Goal: Register for event/course

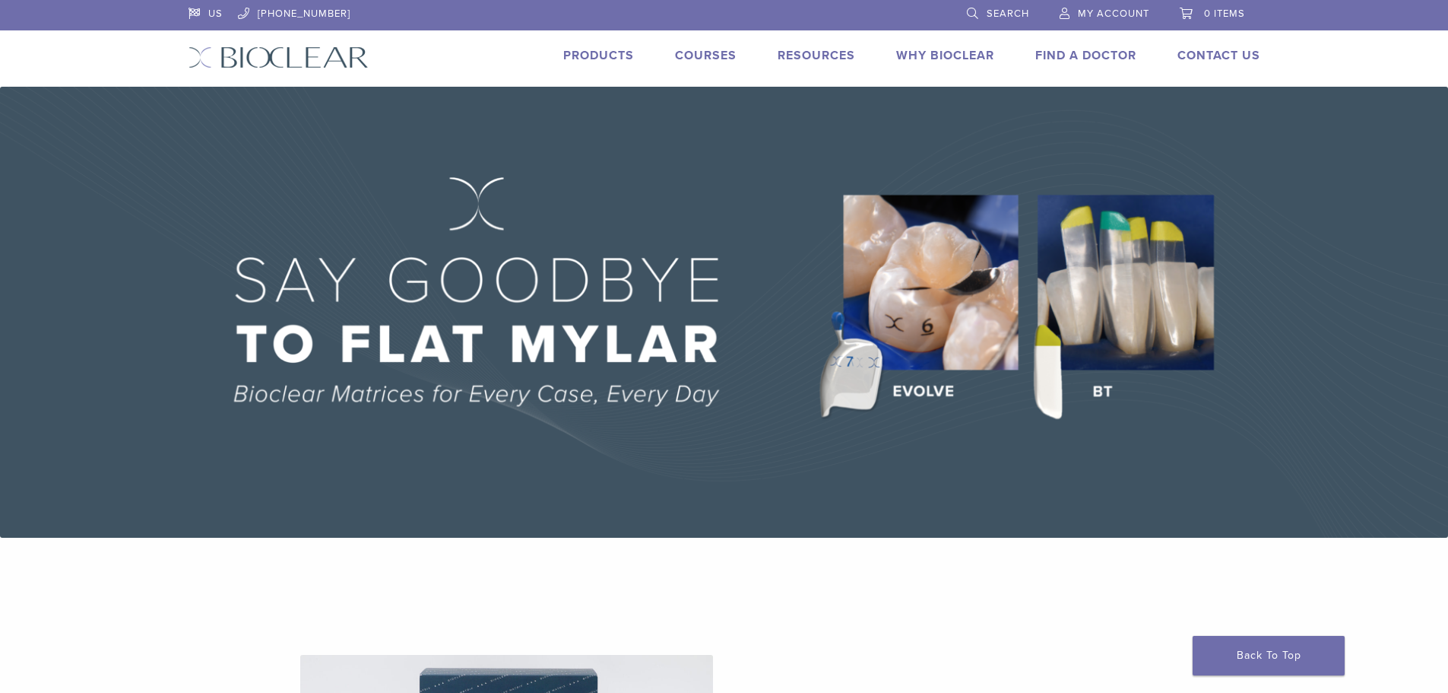
click at [713, 45] on div "US 1.855.712.5327 Search My Account 0 items Cart Back to product site Products …" at bounding box center [724, 43] width 1095 height 87
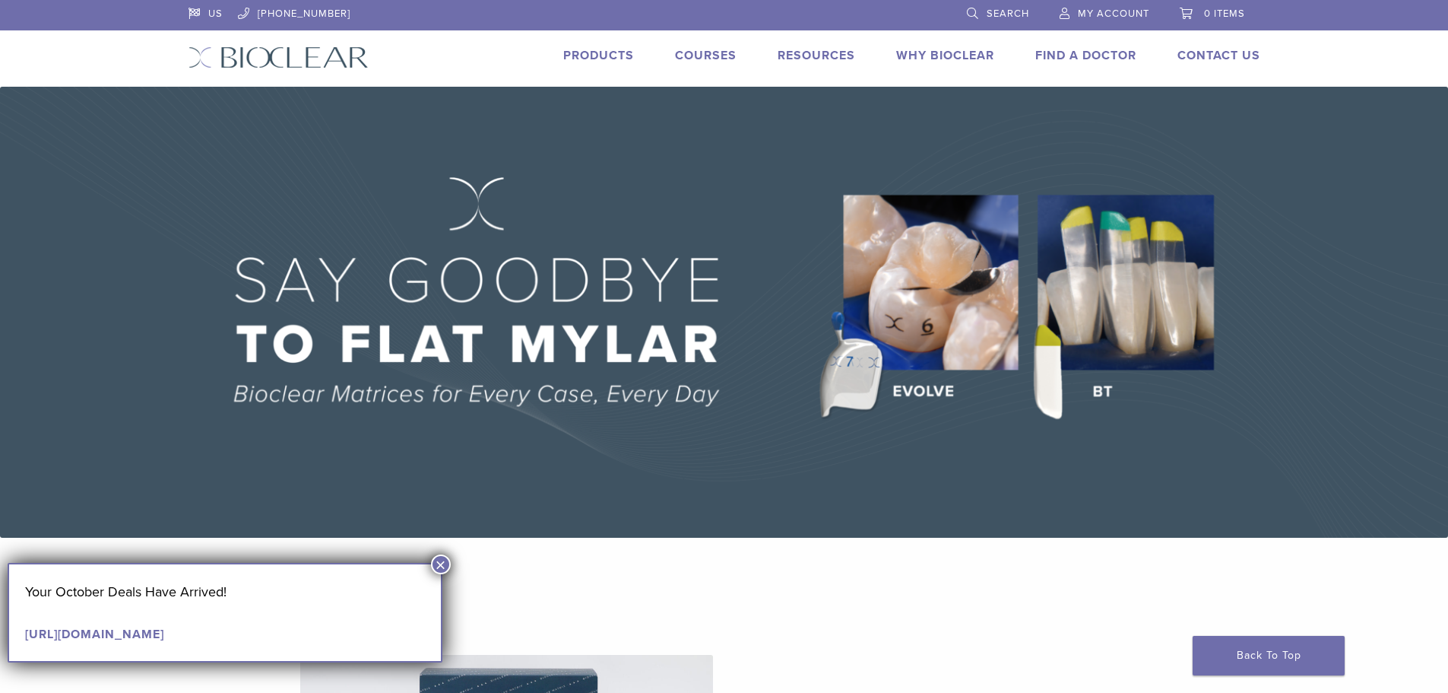
click at [445, 560] on button "×" at bounding box center [441, 564] width 20 height 20
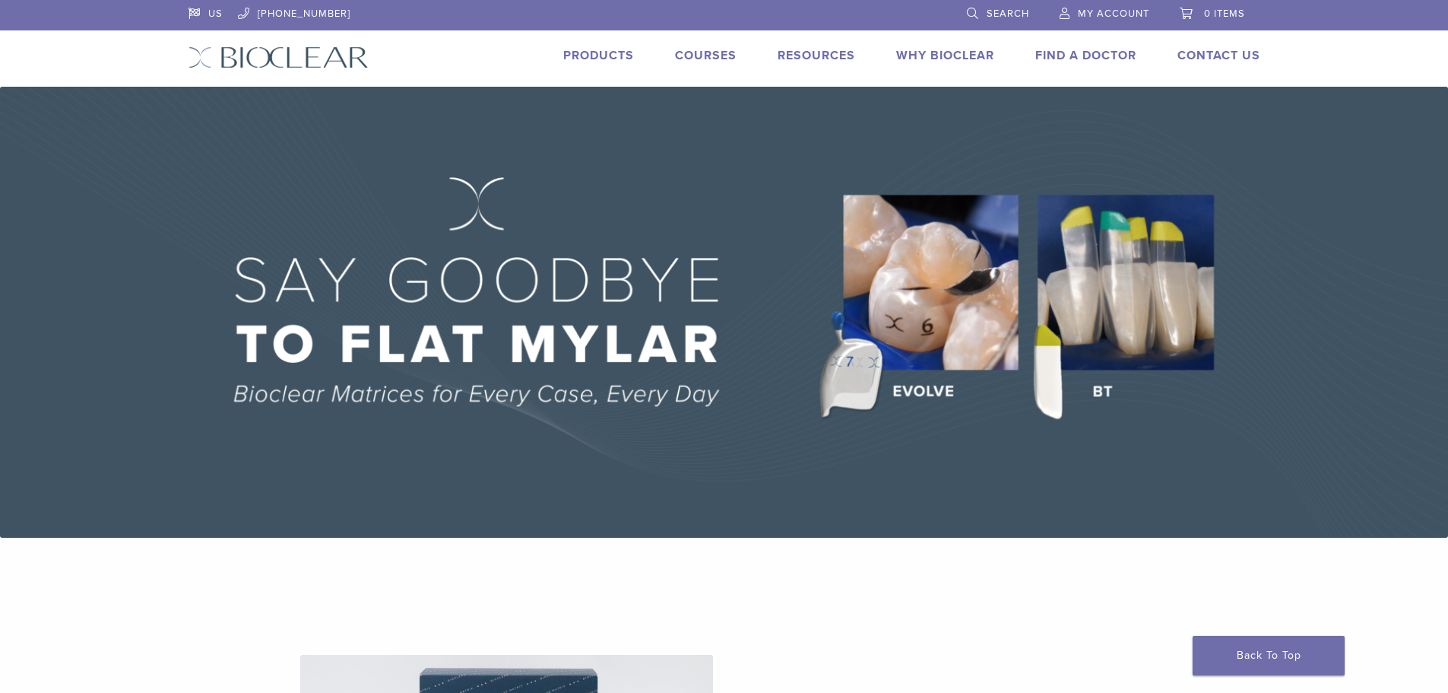
click at [693, 52] on link "Courses" at bounding box center [706, 55] width 62 height 15
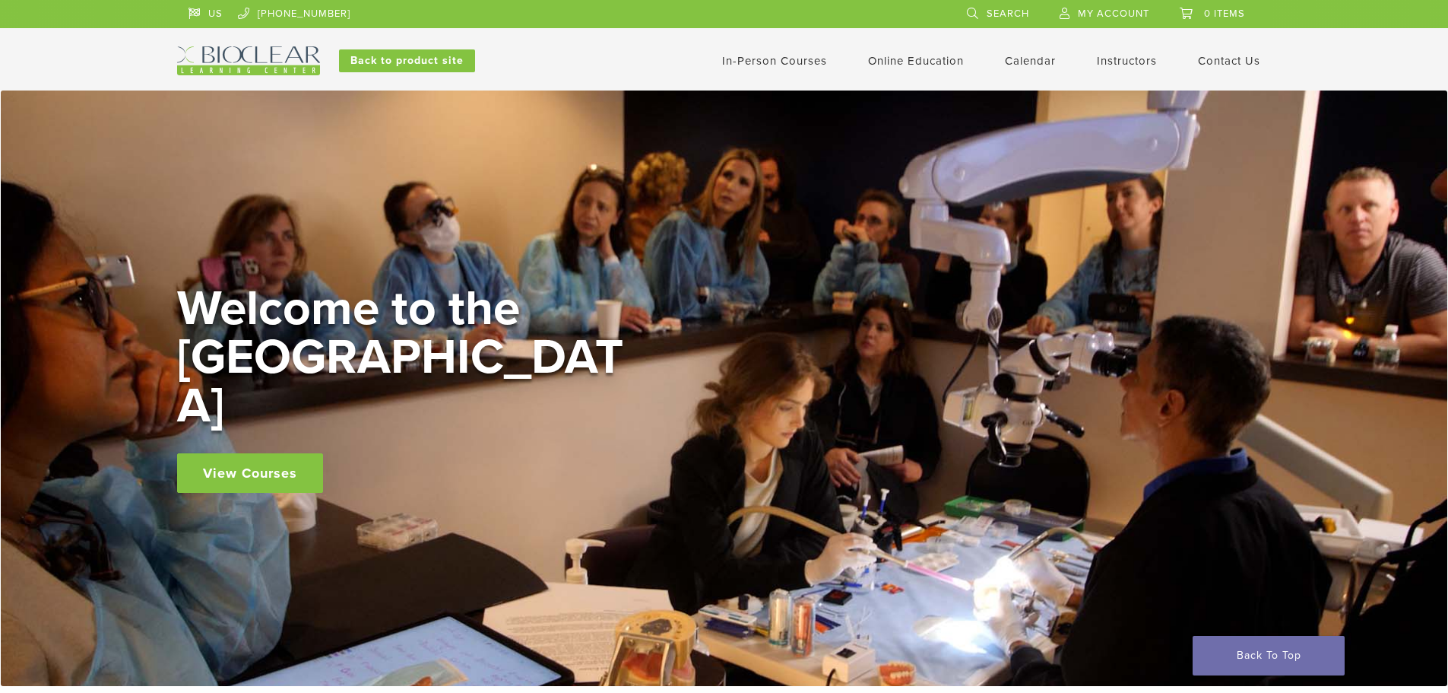
click at [279, 453] on link "View Courses" at bounding box center [250, 473] width 146 height 40
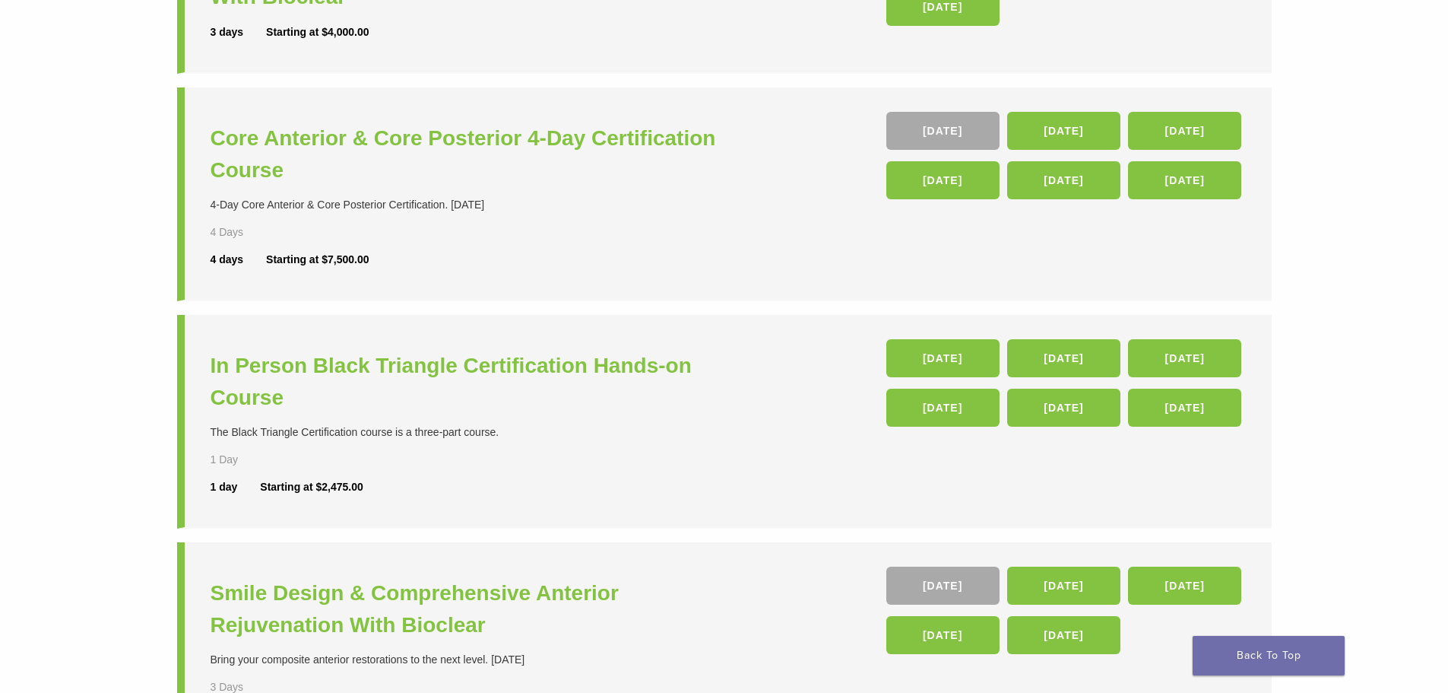
scroll to position [228, 0]
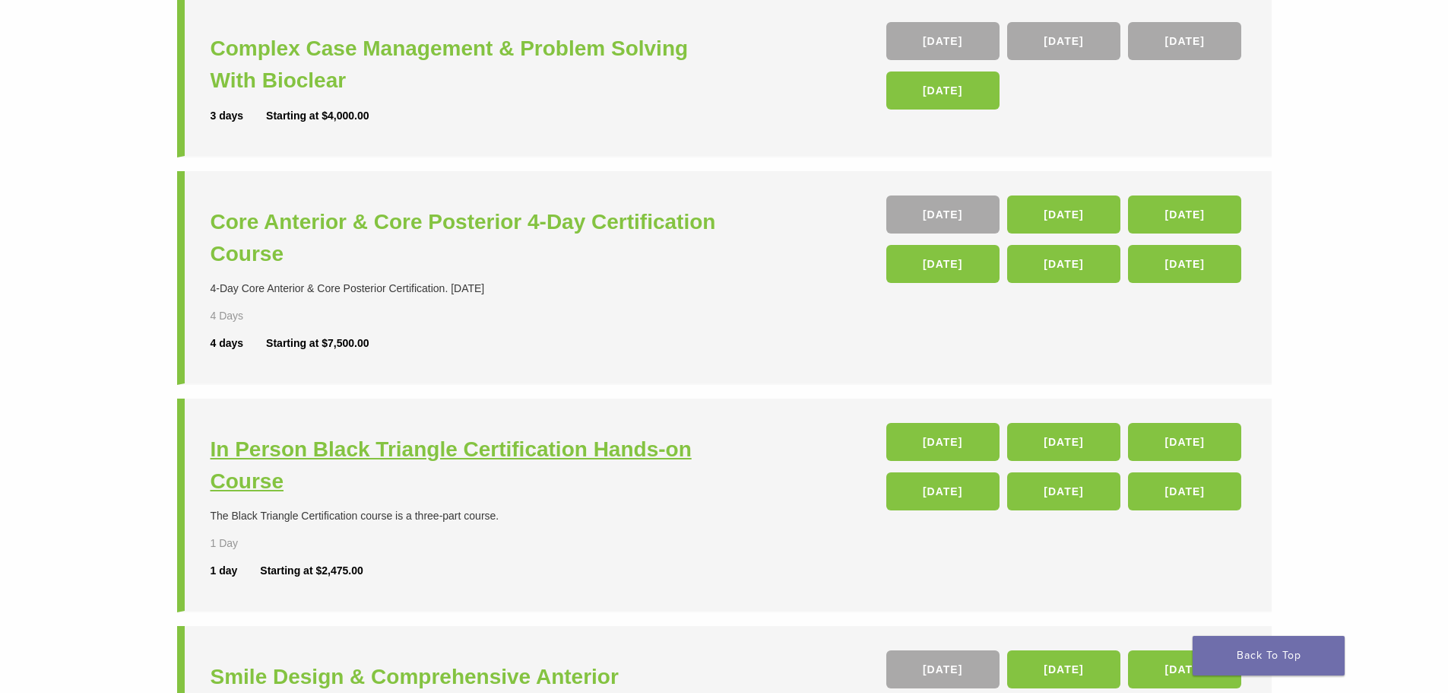
click at [471, 451] on h3 "In Person Black Triangle Certification Hands-on Course" at bounding box center [470, 465] width 518 height 64
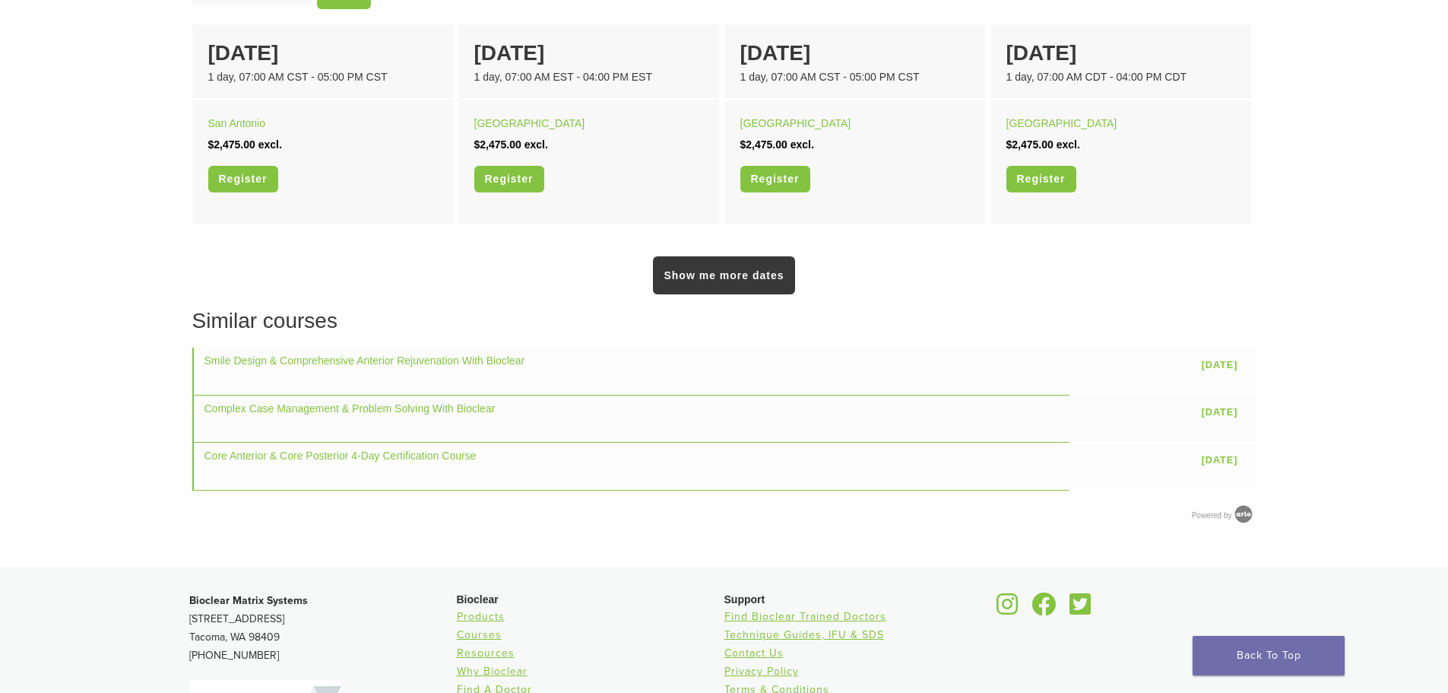
scroll to position [1064, 0]
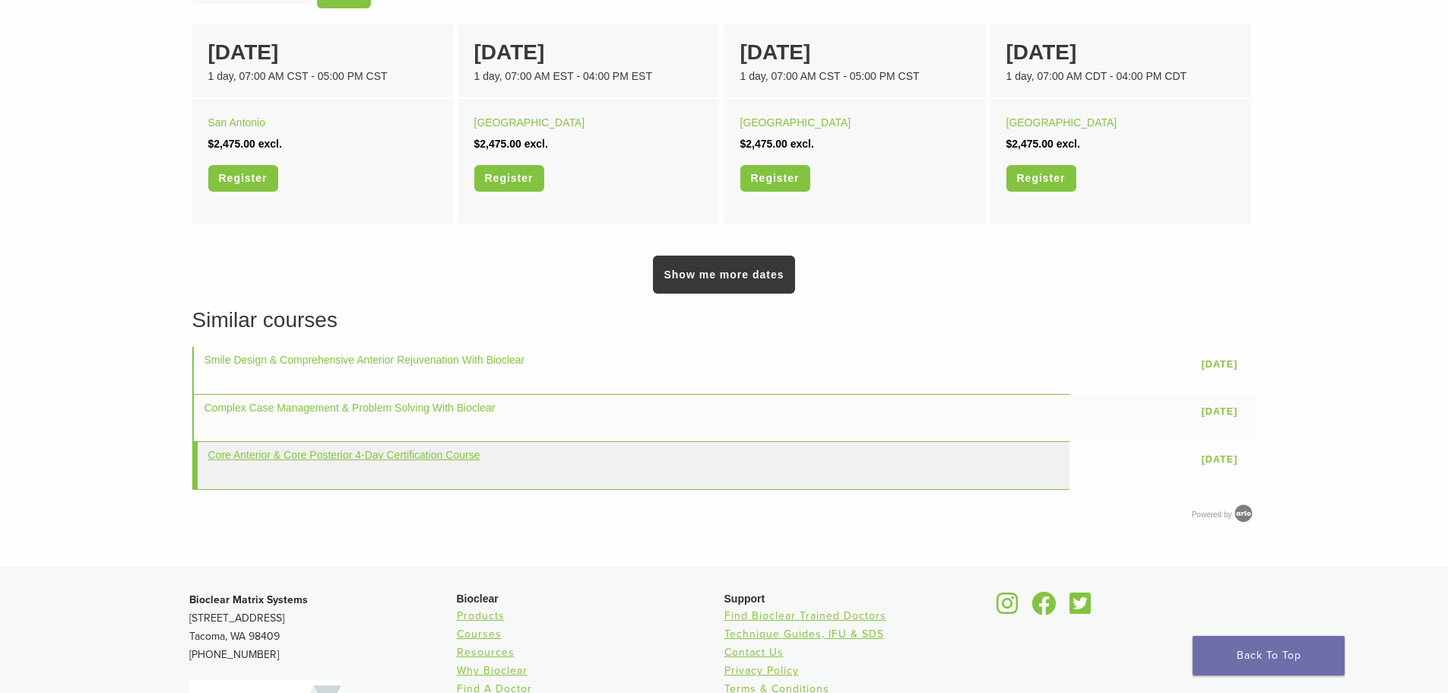
click at [455, 457] on link "Core Anterior & Core Posterior 4-Day Certification Course" at bounding box center [344, 454] width 272 height 12
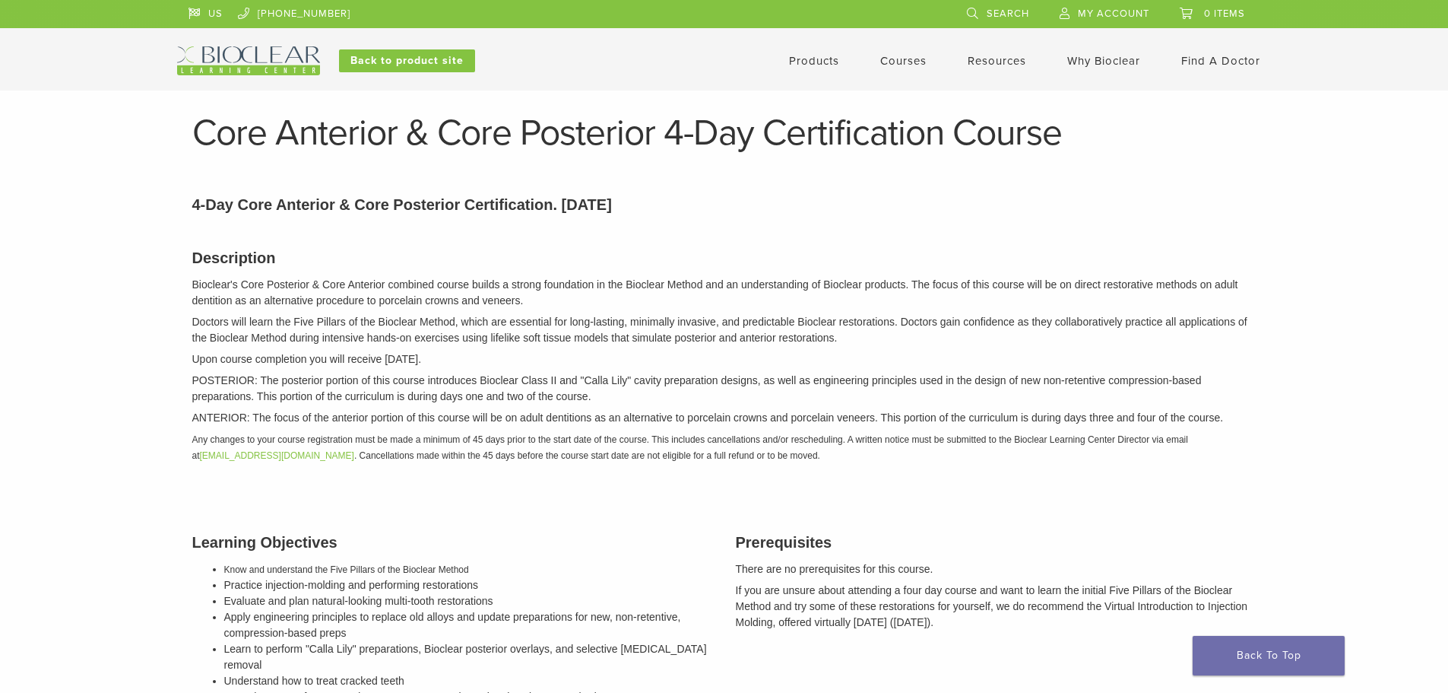
click at [906, 62] on link "Courses" at bounding box center [903, 61] width 46 height 14
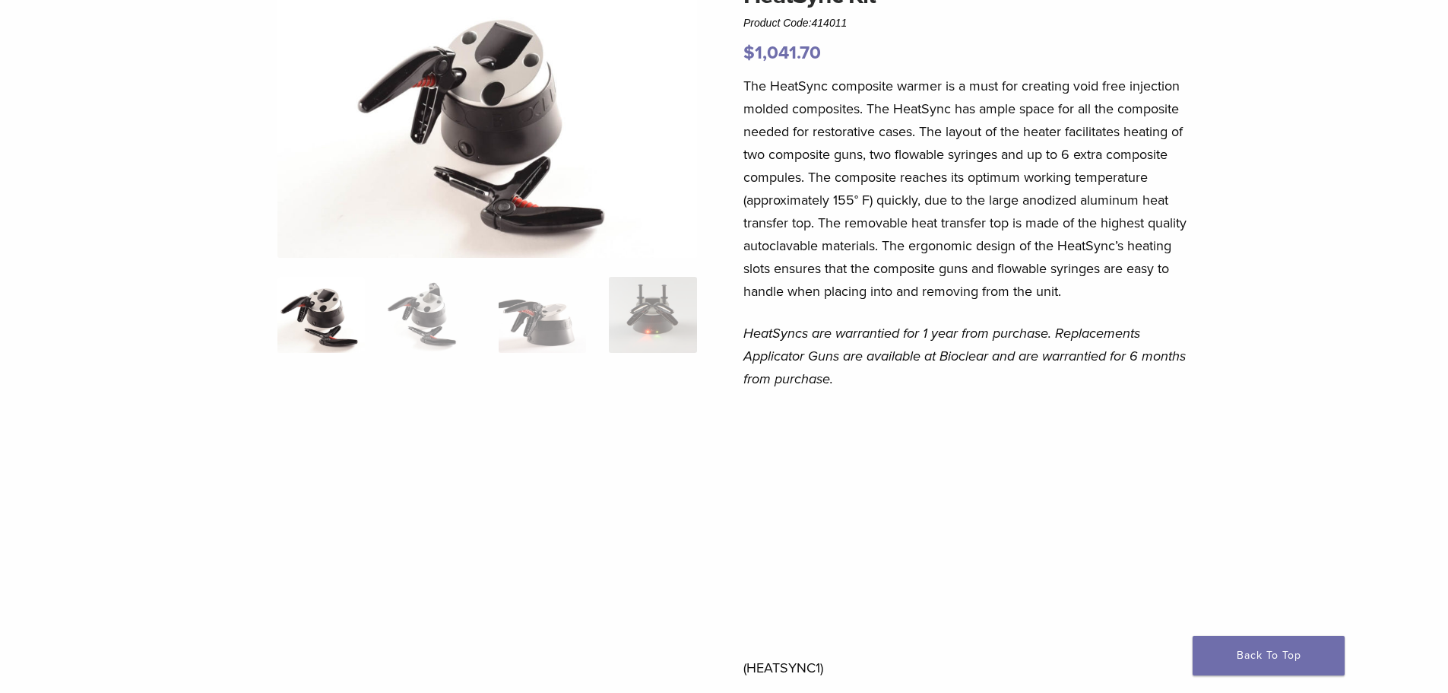
scroll to position [152, 0]
